Goal: Task Accomplishment & Management: Use online tool/utility

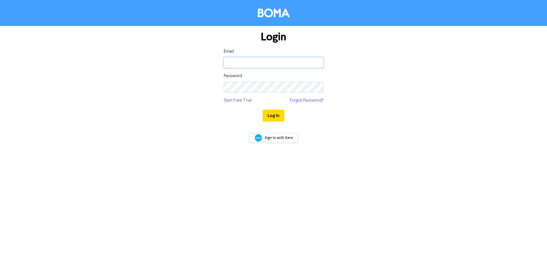
click at [248, 63] on input "email" at bounding box center [274, 62] width 100 height 11
type input "[EMAIL_ADDRESS][DOMAIN_NAME]"
click at [263, 110] on button "Log In" at bounding box center [274, 116] width 22 height 12
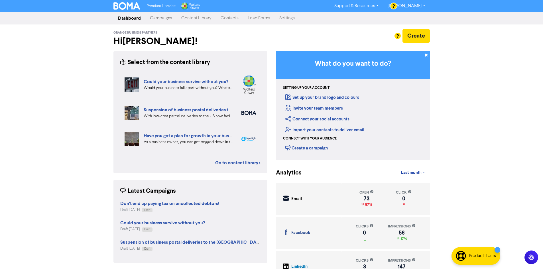
click at [164, 16] on link "Campaigns" at bounding box center [160, 18] width 31 height 11
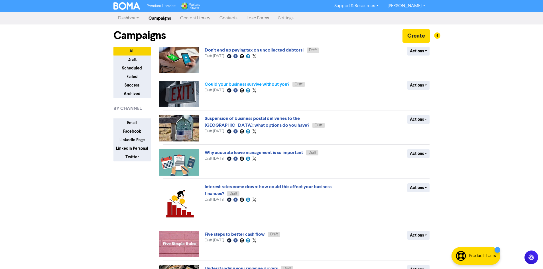
click at [253, 84] on link "Could your business survive without you?" at bounding box center [247, 84] width 85 height 6
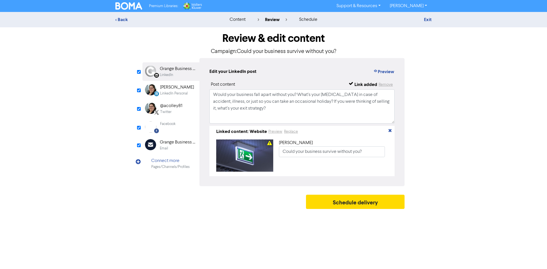
click at [180, 150] on div "Email" at bounding box center [178, 148] width 36 height 5
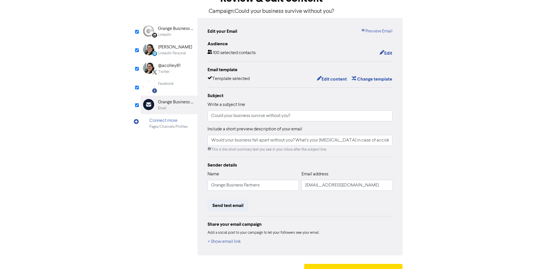
scroll to position [53, 0]
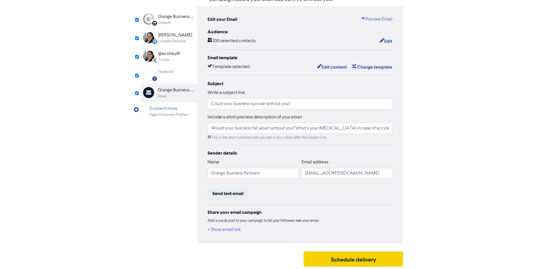
click at [361, 257] on button "Schedule delivery" at bounding box center [353, 259] width 99 height 14
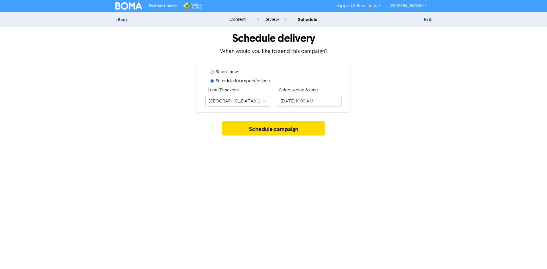
click at [234, 75] on label "Send it now" at bounding box center [227, 72] width 22 height 7
click at [214, 74] on input "Send it now" at bounding box center [212, 72] width 4 height 4
radio input "true"
radio input "false"
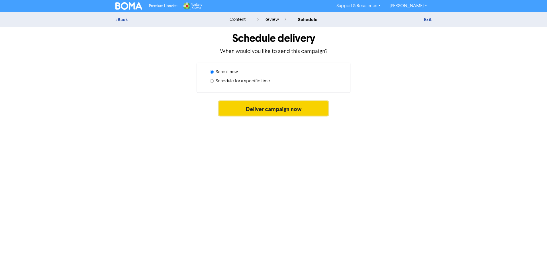
click at [264, 110] on button "Deliver campaign now" at bounding box center [274, 108] width 110 height 14
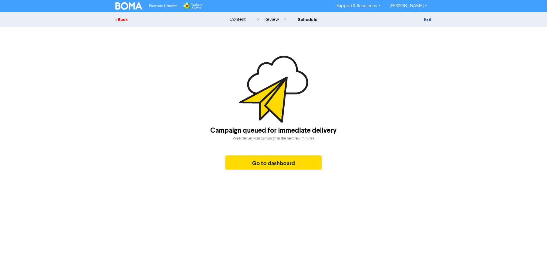
click at [124, 21] on div "< Back" at bounding box center [165, 19] width 100 height 7
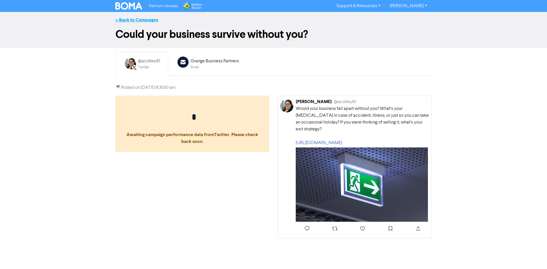
click at [154, 19] on link "<< Back to Campaigns" at bounding box center [136, 20] width 43 height 6
